Goal: Task Accomplishment & Management: Complete application form

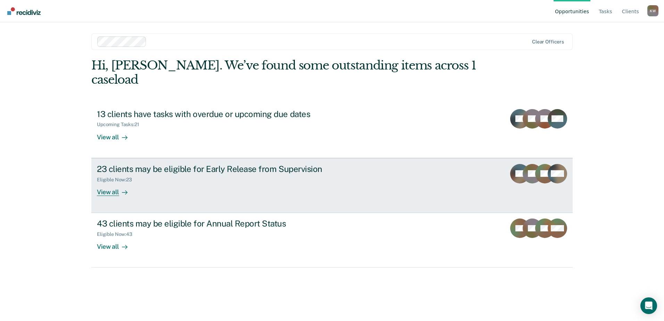
click at [469, 163] on link "23 clients may be eligible for Early Release from Supervision Eligible Now : 23…" at bounding box center [331, 185] width 481 height 55
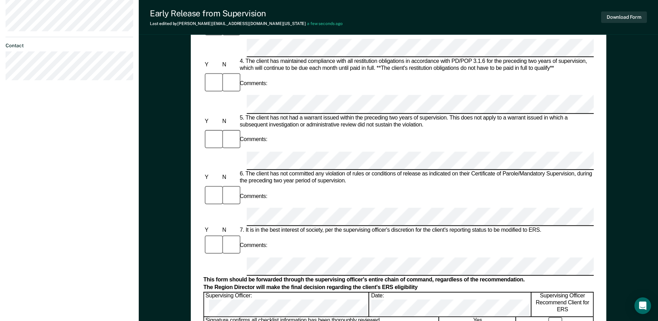
scroll to position [278, 0]
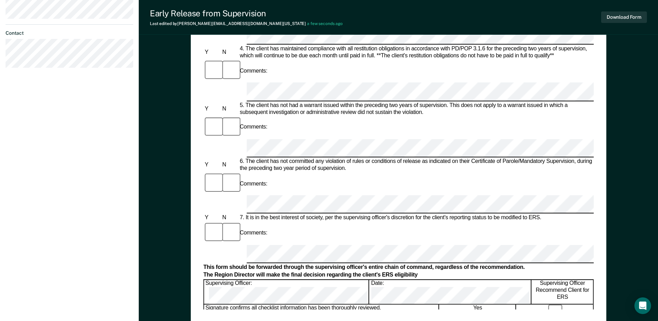
click at [322, 308] on div "Early Release from Supervision (ERS) Checklist, Recommendation, and Determinati…" at bounding box center [398, 50] width 390 height 516
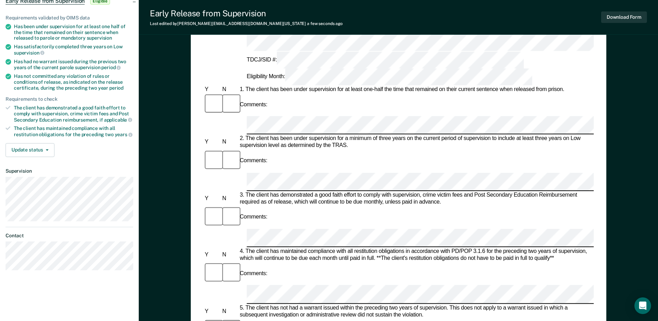
scroll to position [0, 0]
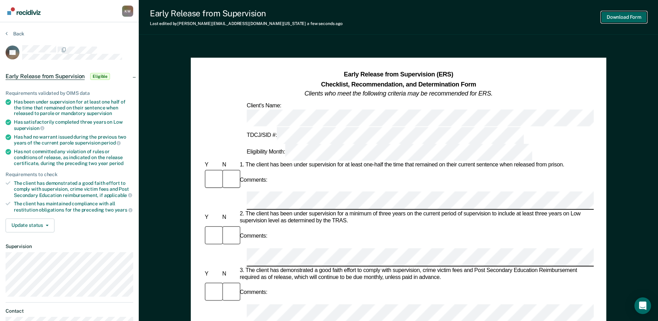
click at [614, 16] on button "Download Form" at bounding box center [625, 16] width 46 height 11
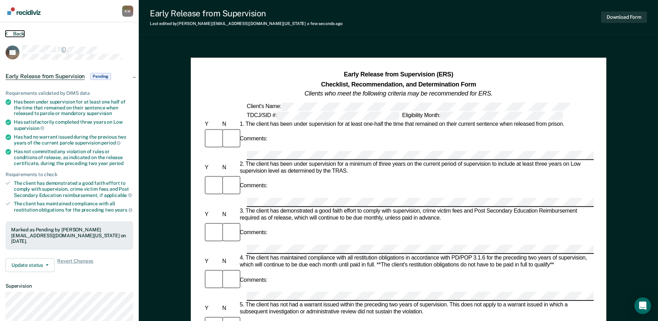
click at [15, 33] on button "Back" at bounding box center [15, 34] width 19 height 6
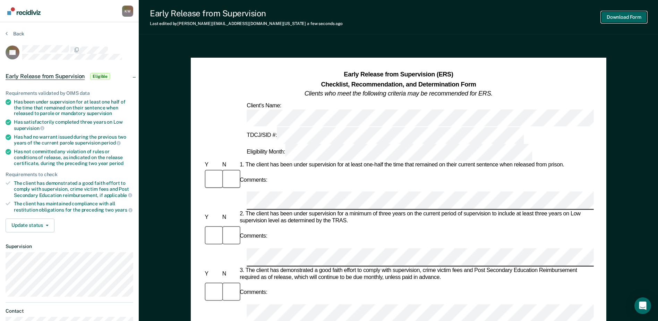
click at [614, 16] on button "Download Form" at bounding box center [625, 16] width 46 height 11
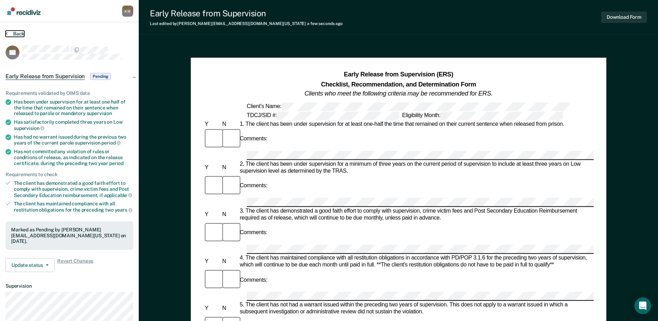
click at [19, 33] on button "Back" at bounding box center [15, 34] width 19 height 6
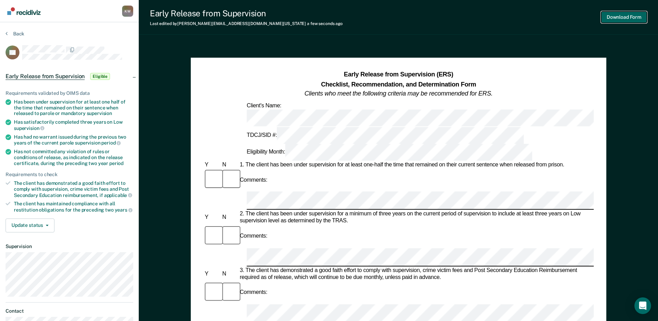
click at [623, 16] on button "Download Form" at bounding box center [625, 16] width 46 height 11
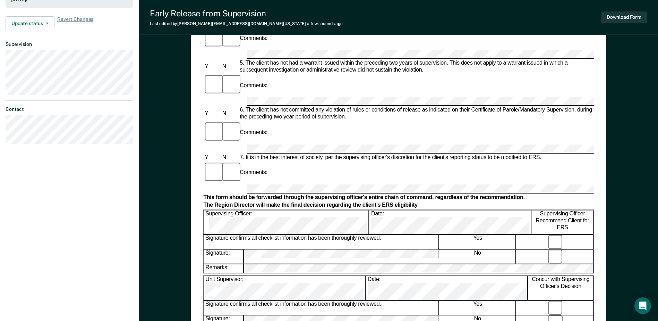
scroll to position [243, 0]
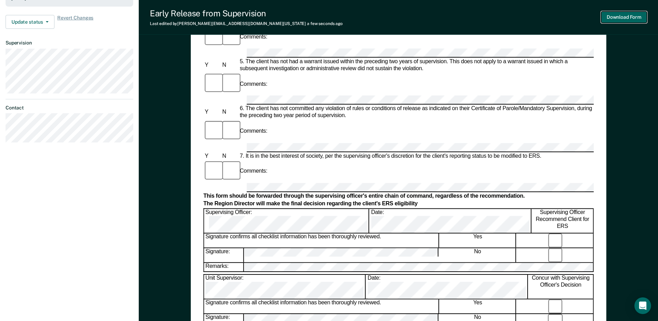
click at [618, 17] on button "Download Form" at bounding box center [625, 16] width 46 height 11
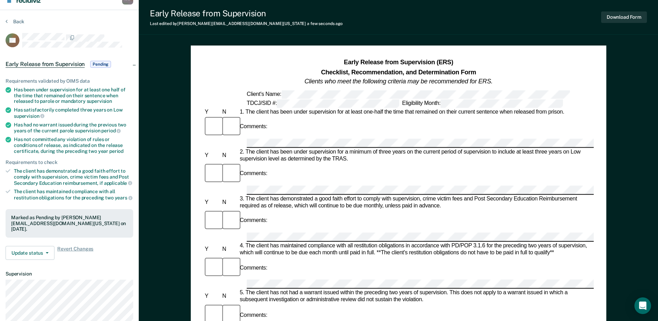
scroll to position [0, 0]
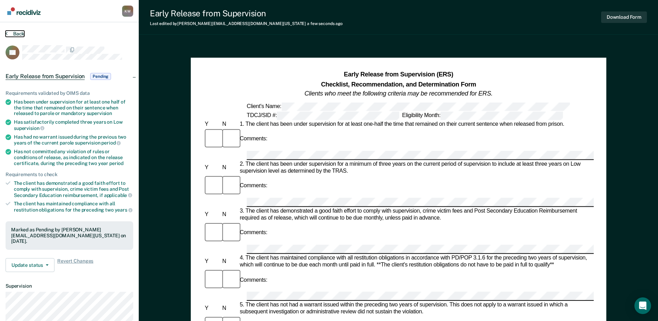
click at [17, 33] on button "Back" at bounding box center [15, 34] width 19 height 6
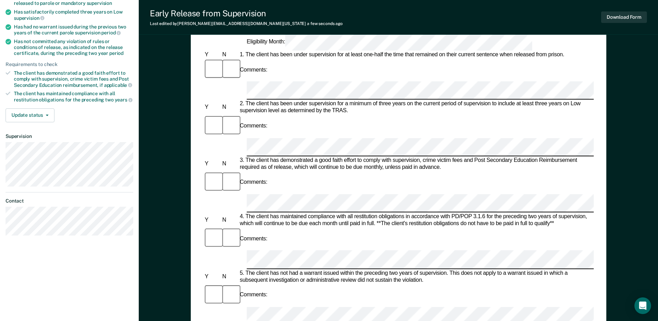
scroll to position [104, 0]
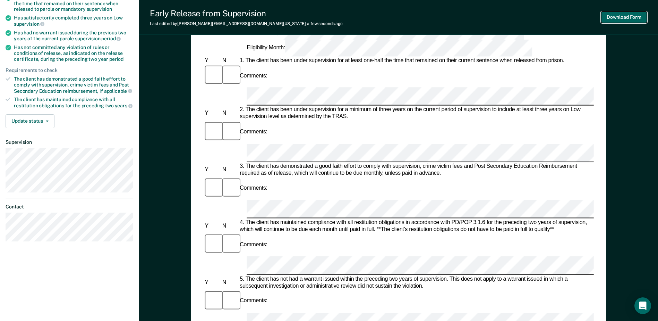
click at [625, 16] on button "Download Form" at bounding box center [625, 16] width 46 height 11
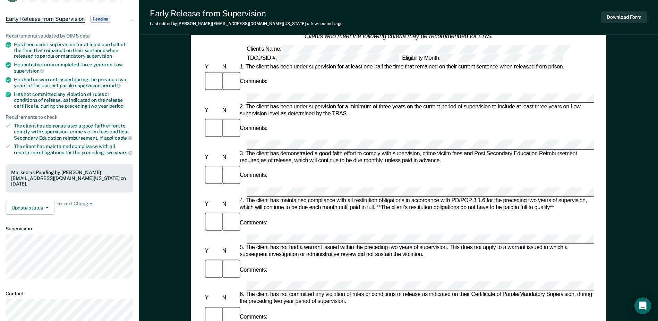
scroll to position [0, 0]
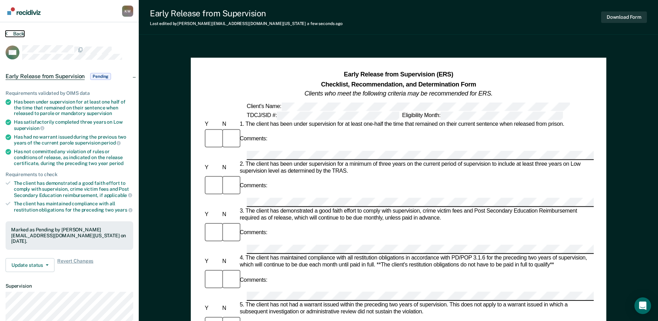
click at [18, 31] on button "Back" at bounding box center [15, 34] width 19 height 6
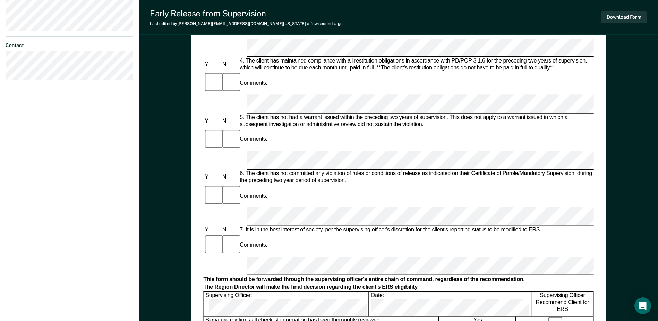
scroll to position [278, 0]
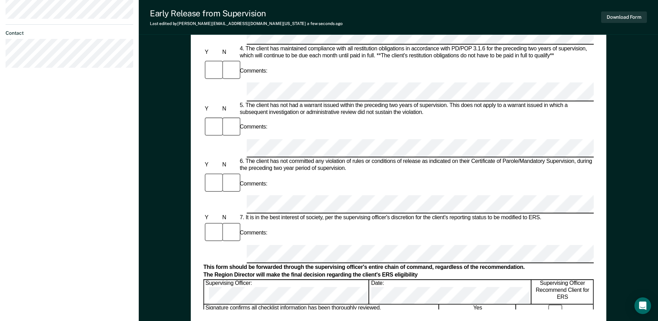
click at [348, 307] on div "Early Release from Supervision (ERS) Checklist, Recommendation, and Determinati…" at bounding box center [398, 50] width 390 height 516
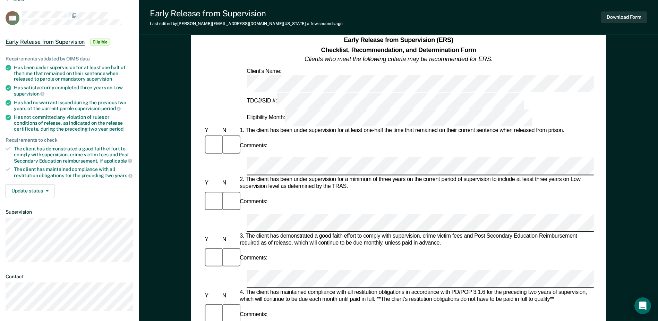
scroll to position [0, 0]
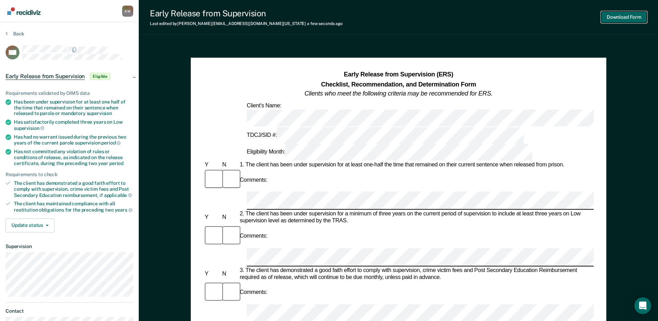
click at [625, 15] on button "Download Form" at bounding box center [625, 16] width 46 height 11
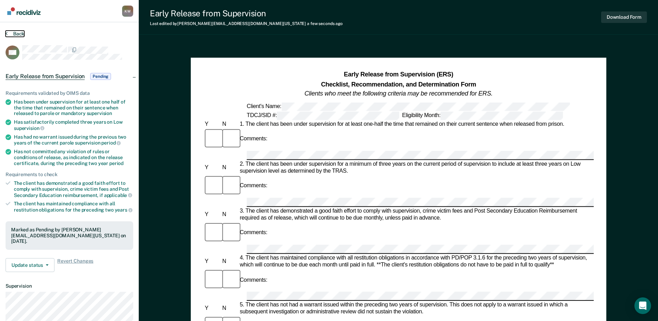
click at [16, 32] on button "Back" at bounding box center [15, 34] width 19 height 6
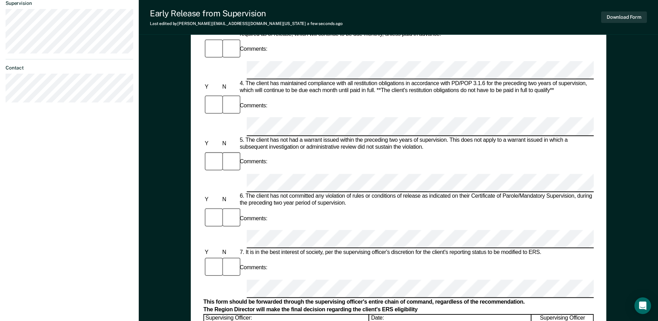
scroll to position [278, 0]
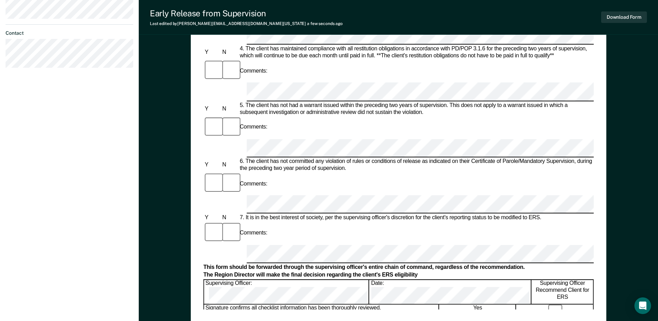
click at [310, 310] on div "Early Release from Supervision (ERS) Checklist, Recommendation, and Determinati…" at bounding box center [399, 51] width 416 height 542
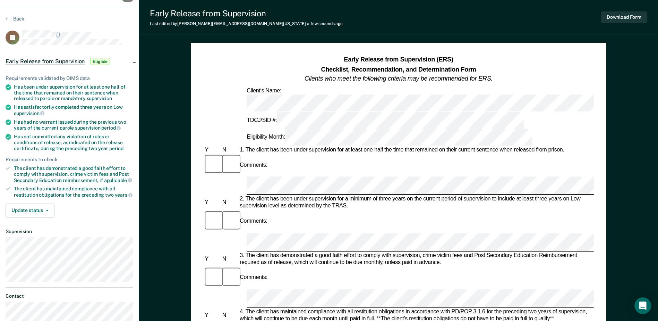
scroll to position [0, 0]
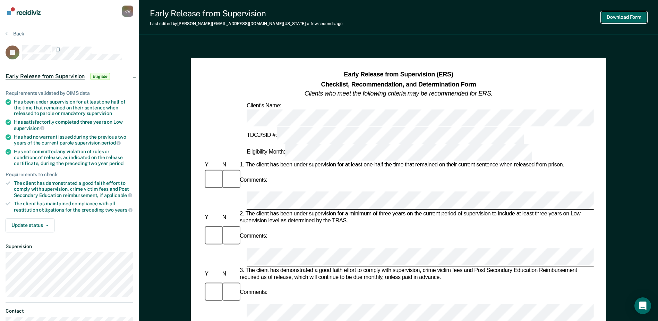
click at [621, 16] on button "Download Form" at bounding box center [625, 16] width 46 height 11
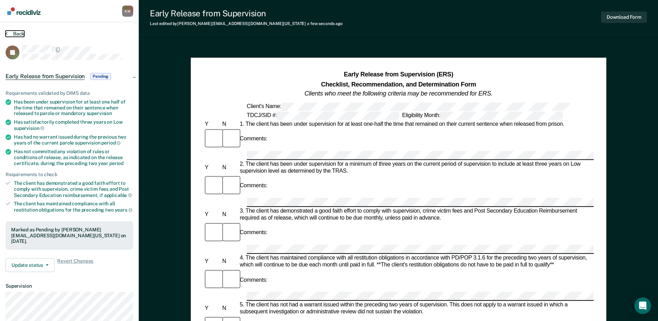
click at [15, 31] on button "Back" at bounding box center [15, 34] width 19 height 6
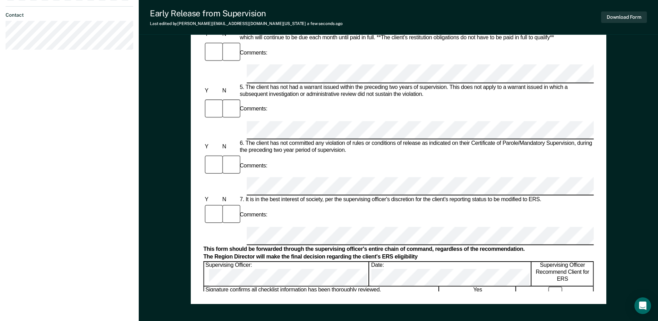
scroll to position [312, 0]
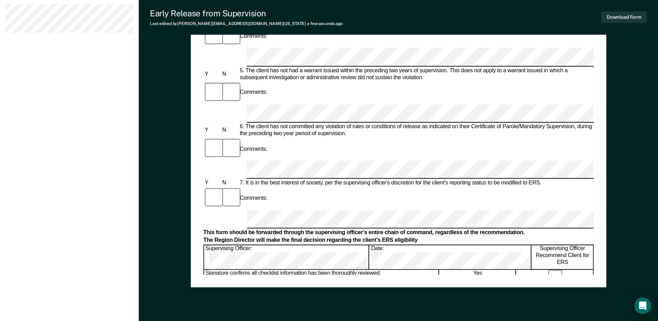
click at [314, 278] on div "Early Release from Supervision (ERS) Checklist, Recommendation, and Determinati…" at bounding box center [399, 16] width 416 height 542
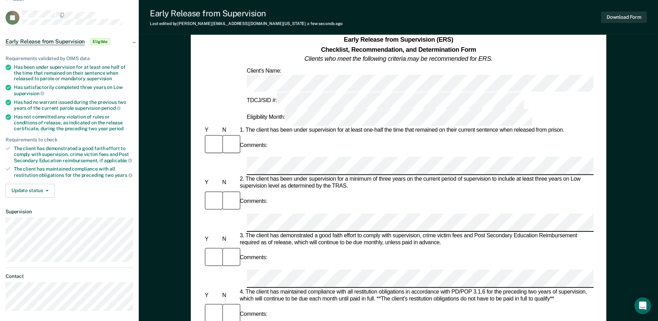
scroll to position [0, 0]
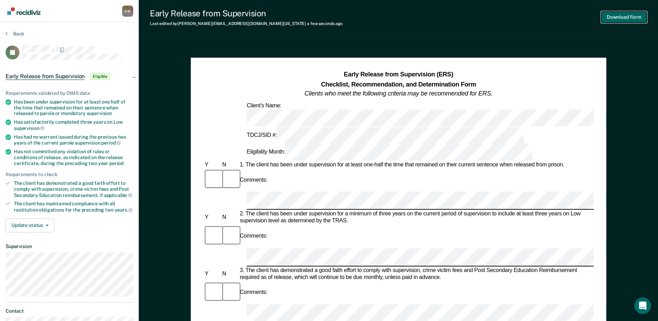
click at [622, 17] on button "Download Form" at bounding box center [625, 16] width 46 height 11
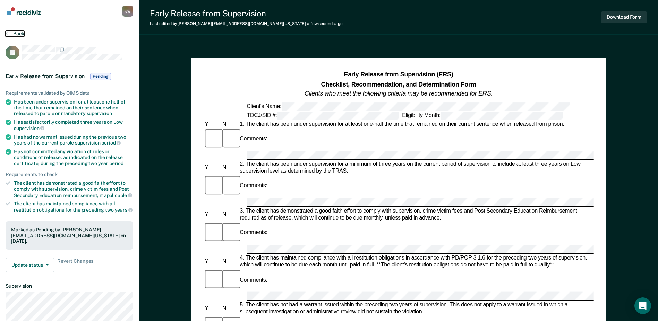
click at [18, 34] on button "Back" at bounding box center [15, 34] width 19 height 6
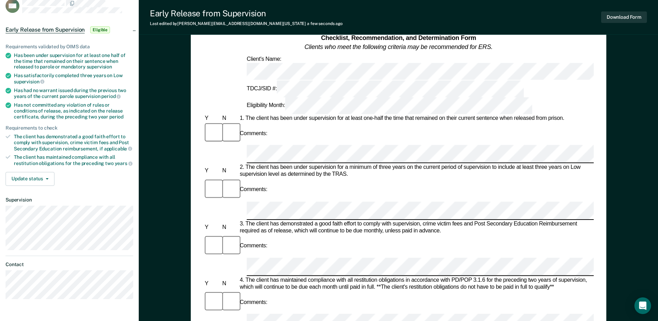
scroll to position [35, 0]
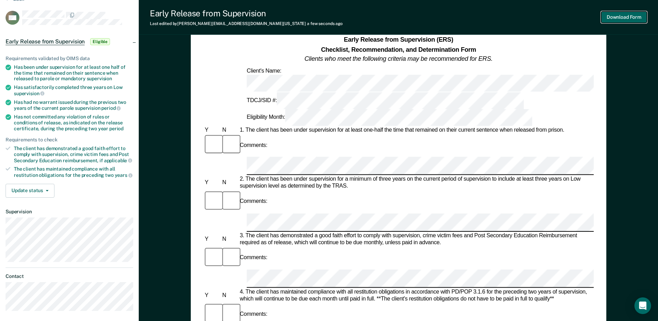
click at [627, 15] on button "Download Form" at bounding box center [625, 16] width 46 height 11
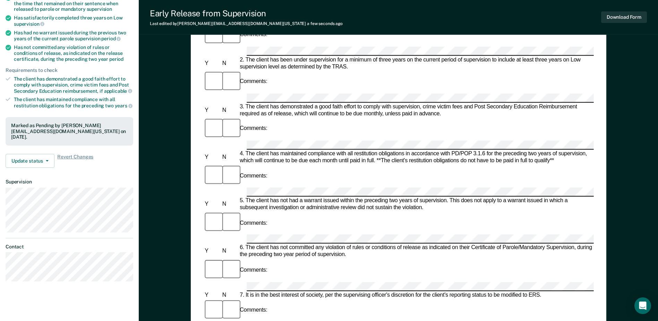
scroll to position [0, 0]
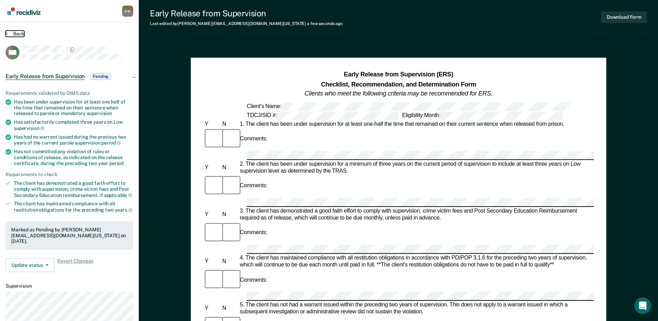
click at [18, 33] on button "Back" at bounding box center [15, 34] width 19 height 6
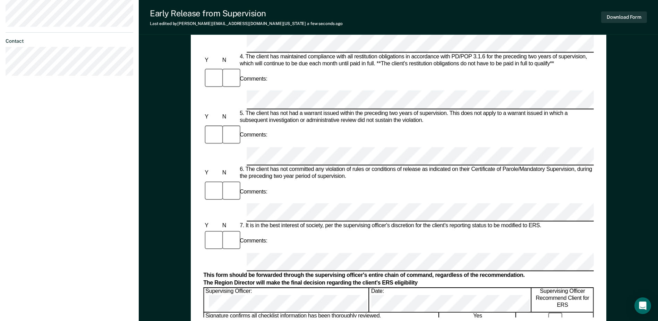
scroll to position [278, 0]
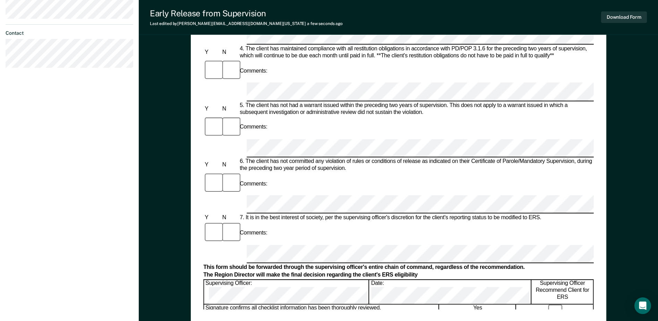
click at [319, 308] on div "Early Release from Supervision (ERS) Checklist, Recommendation, and Determinati…" at bounding box center [398, 50] width 390 height 516
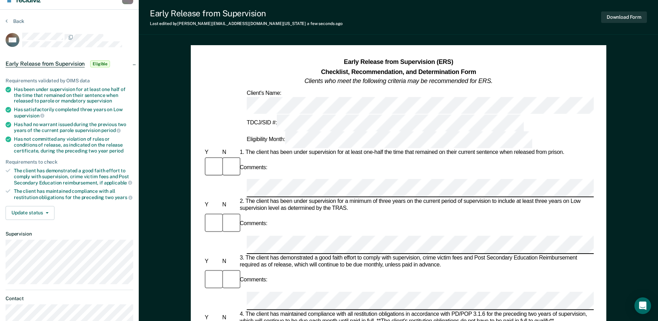
scroll to position [0, 0]
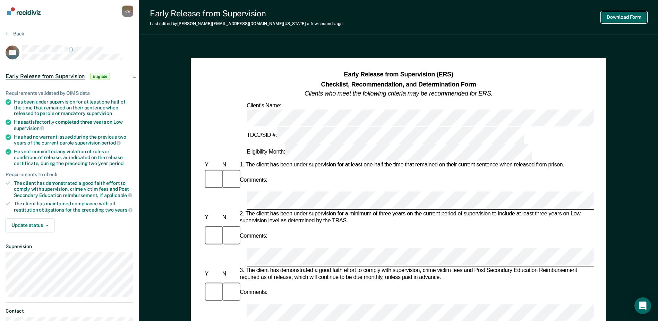
click at [621, 15] on button "Download Form" at bounding box center [625, 16] width 46 height 11
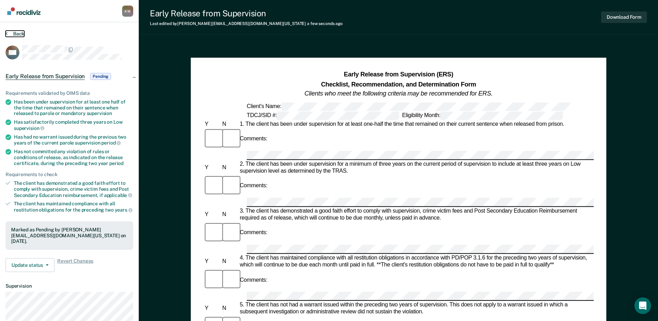
click at [20, 32] on button "Back" at bounding box center [15, 34] width 19 height 6
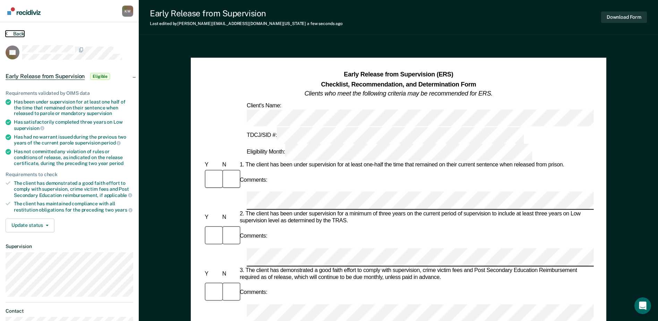
click at [19, 32] on button "Back" at bounding box center [15, 34] width 19 height 6
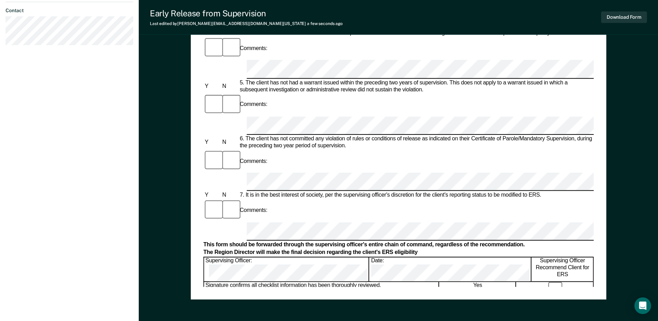
scroll to position [312, 0]
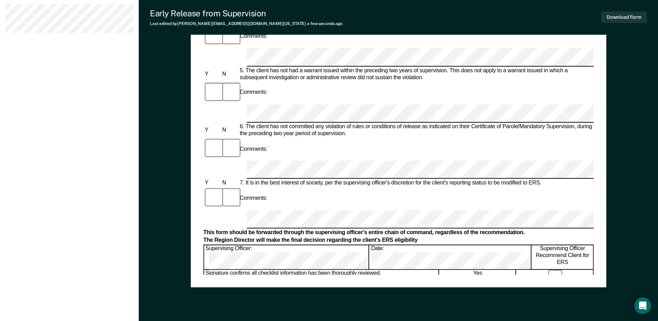
click at [345, 266] on div "Early Release from Supervision (ERS) Checklist, Recommendation, and Determinati…" at bounding box center [398, 16] width 390 height 516
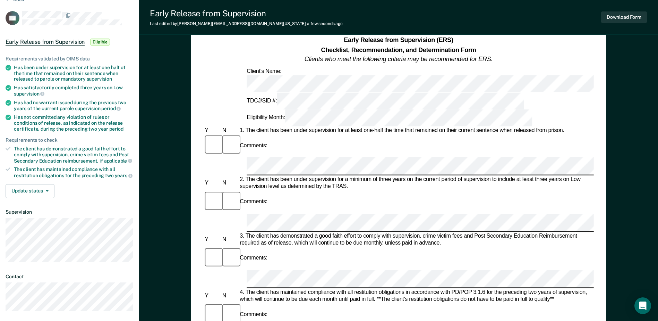
scroll to position [0, 0]
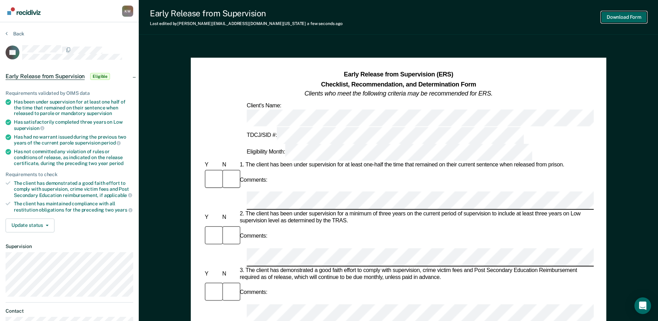
click at [615, 15] on button "Download Form" at bounding box center [625, 16] width 46 height 11
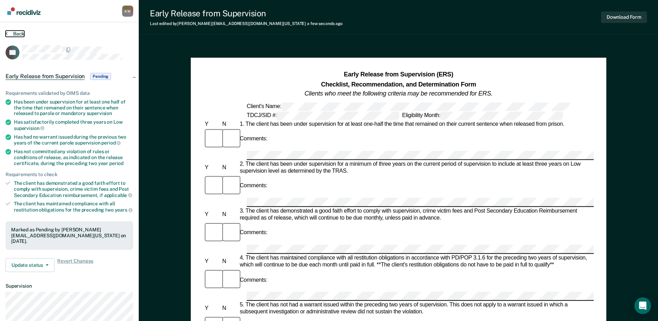
click at [16, 33] on button "Back" at bounding box center [15, 34] width 19 height 6
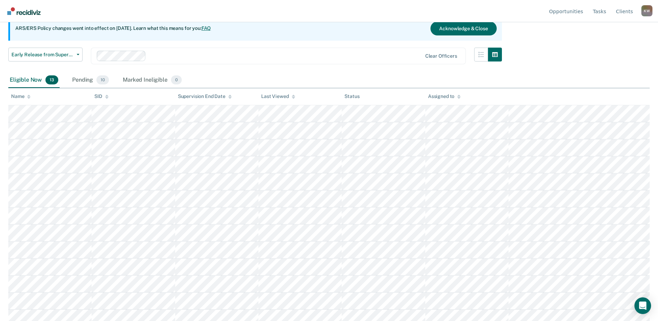
scroll to position [76, 0]
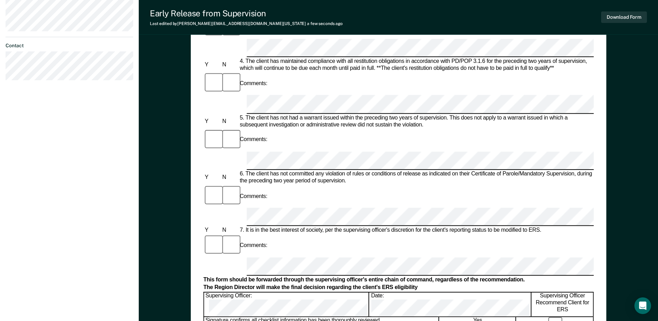
scroll to position [278, 0]
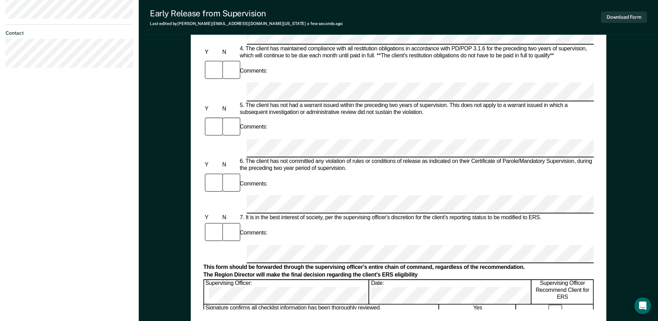
click at [382, 305] on div "Early Release from Supervision (ERS) Checklist, Recommendation, and Determinati…" at bounding box center [398, 50] width 390 height 516
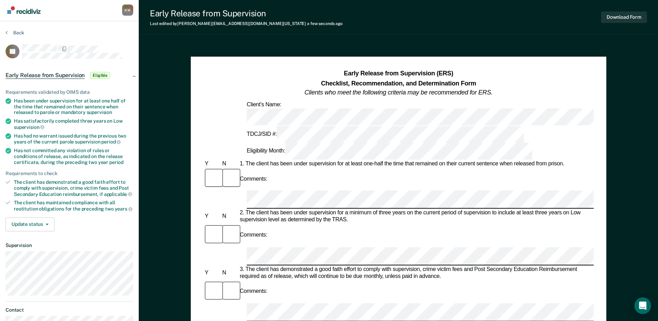
scroll to position [0, 0]
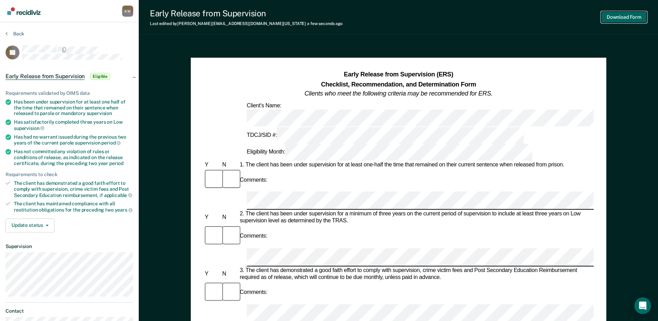
click at [613, 16] on button "Download Form" at bounding box center [625, 16] width 46 height 11
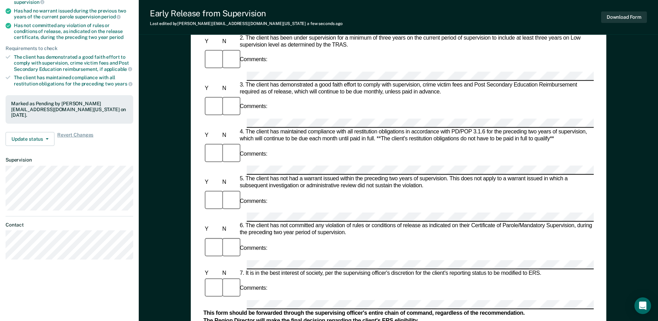
scroll to position [125, 0]
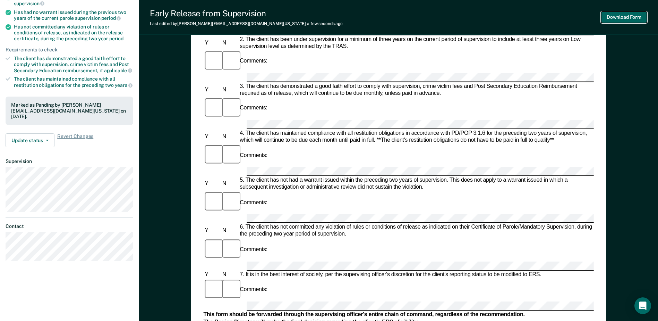
click at [620, 15] on button "Download Form" at bounding box center [625, 16] width 46 height 11
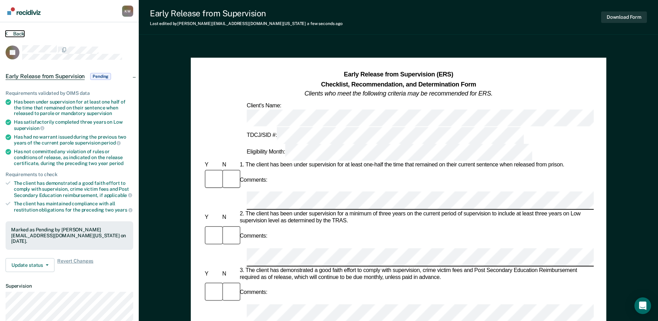
click at [17, 31] on button "Back" at bounding box center [15, 34] width 19 height 6
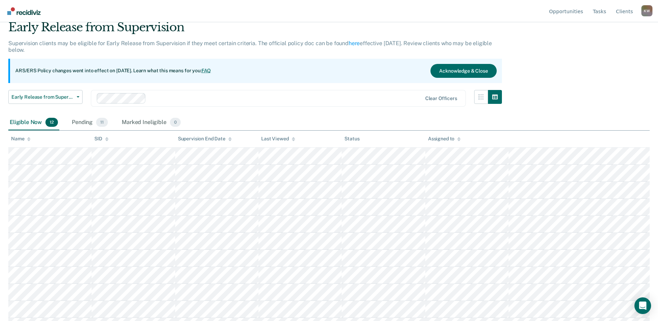
scroll to position [59, 0]
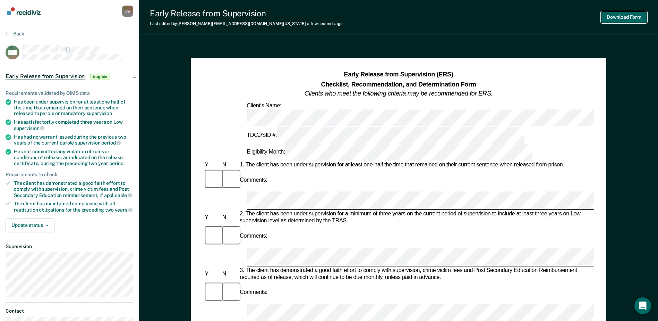
click at [628, 16] on button "Download Form" at bounding box center [625, 16] width 46 height 11
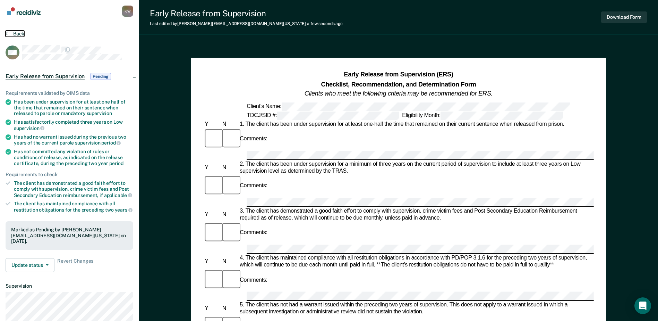
click at [19, 33] on button "Back" at bounding box center [15, 34] width 19 height 6
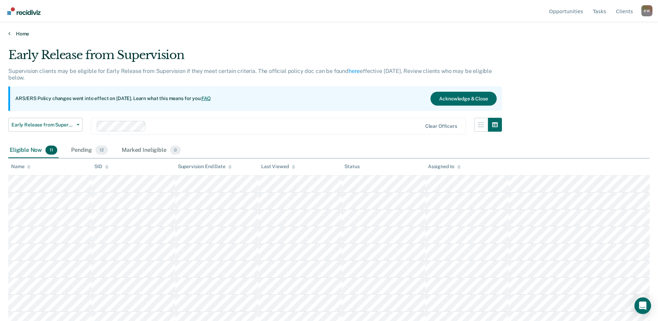
click at [24, 33] on link "Home" at bounding box center [329, 34] width 642 height 6
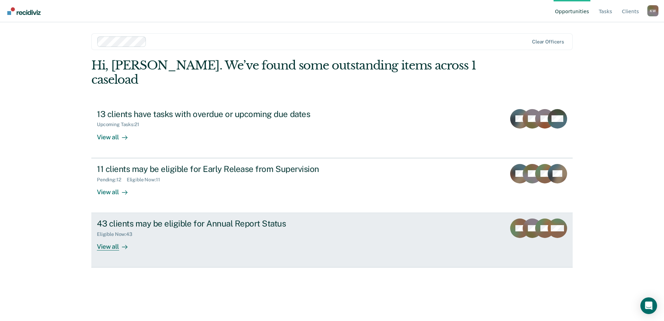
click at [277, 218] on div "43 clients may be eligible for Annual Report Status" at bounding box center [219, 223] width 244 height 10
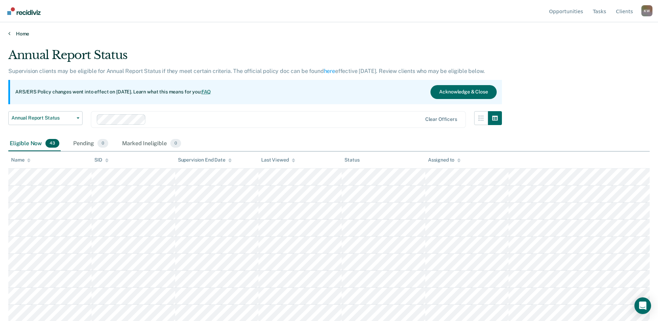
click at [22, 32] on link "Home" at bounding box center [329, 34] width 642 height 6
